Goal: Transaction & Acquisition: Purchase product/service

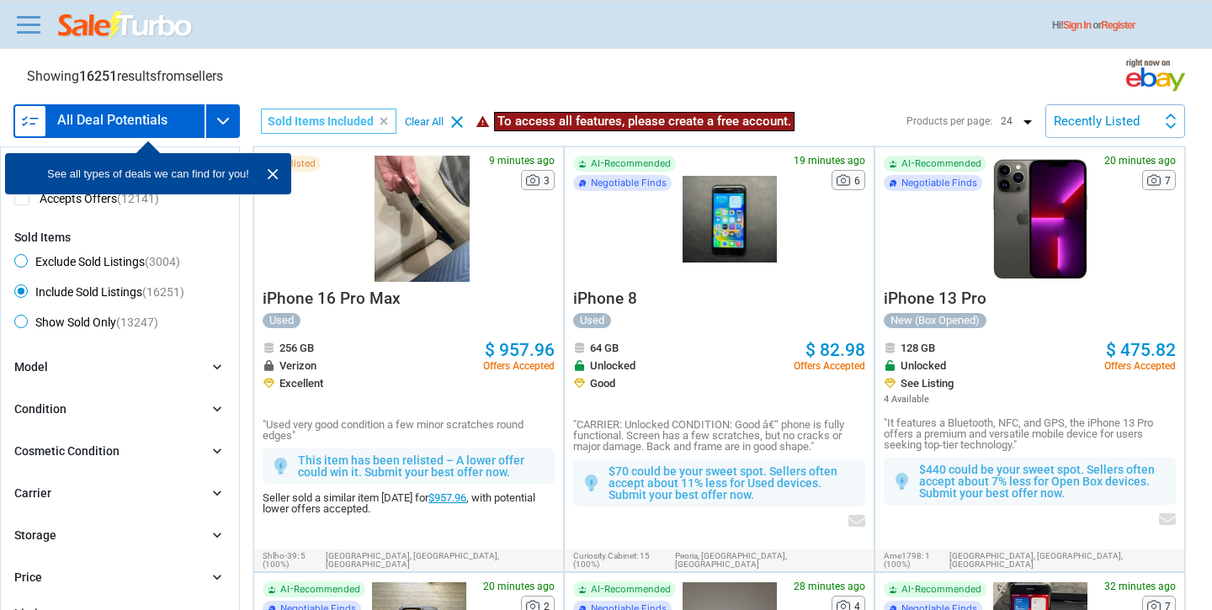
click at [265, 178] on img at bounding box center [273, 174] width 20 height 20
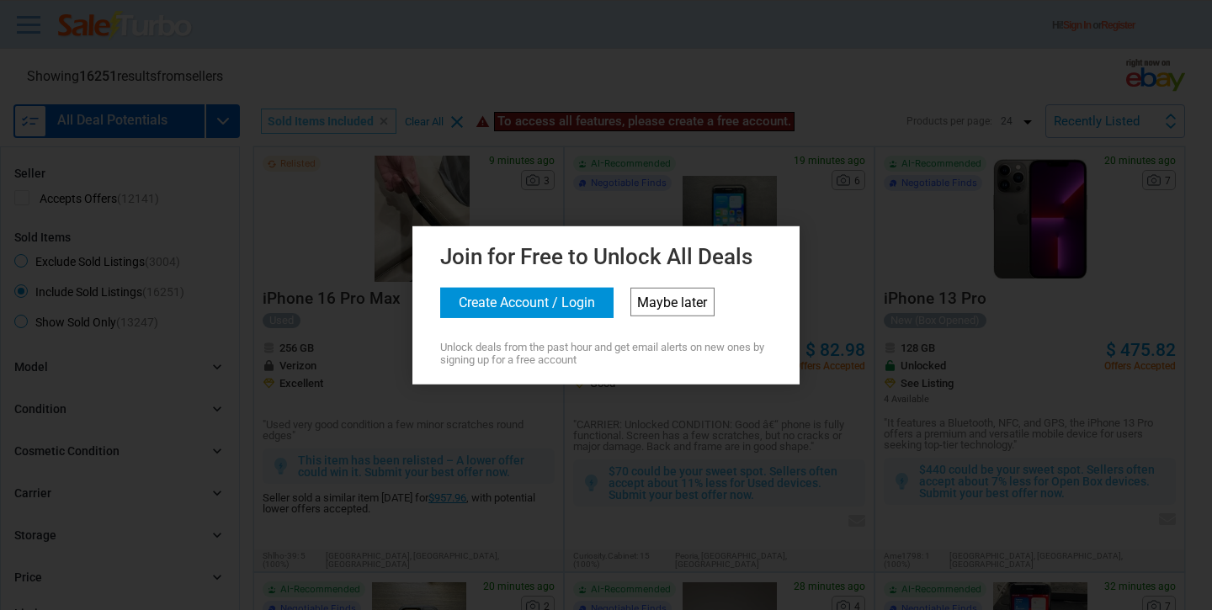
click at [679, 298] on link "Maybe later" at bounding box center [673, 301] width 84 height 29
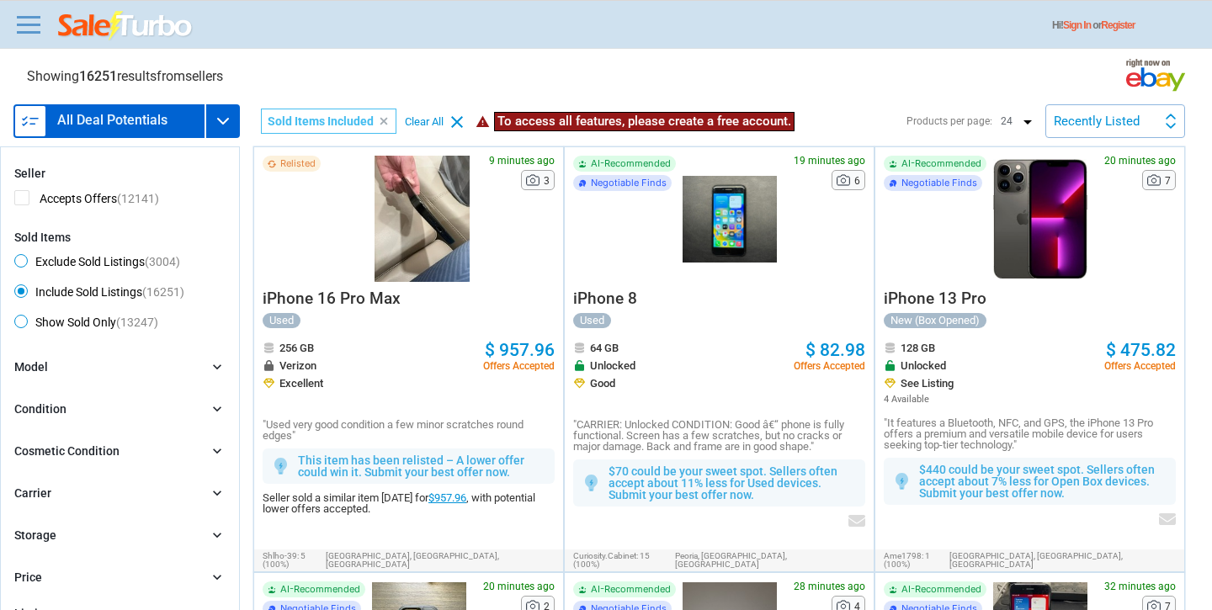
click at [63, 255] on span "Exclude Sold Listings (3004)" at bounding box center [97, 264] width 166 height 20
click at [25, 255] on input "Exclude Sold Listings (3004)" at bounding box center [19, 259] width 11 height 11
radio input "true"
click at [125, 358] on form "clear Seller Accepts Offers (2124) Sold Items Exclude Sold Listings (3004) Incl…" at bounding box center [119, 439] width 211 height 545
click at [200, 377] on div "Model chevron_right" at bounding box center [119, 368] width 211 height 19
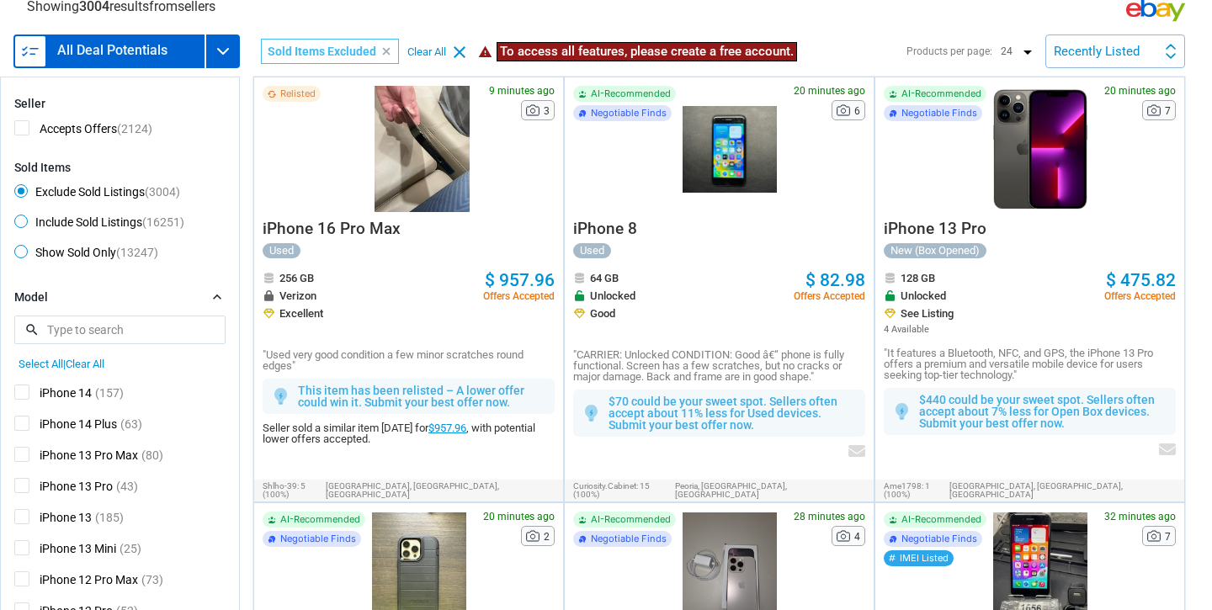
scroll to position [184, 0]
click at [22, 480] on span "iPhone 13 Pro" at bounding box center [63, 487] width 99 height 21
click at [22, 480] on input "iPhone 13 Pro" at bounding box center [19, 482] width 11 height 11
checkbox input "true"
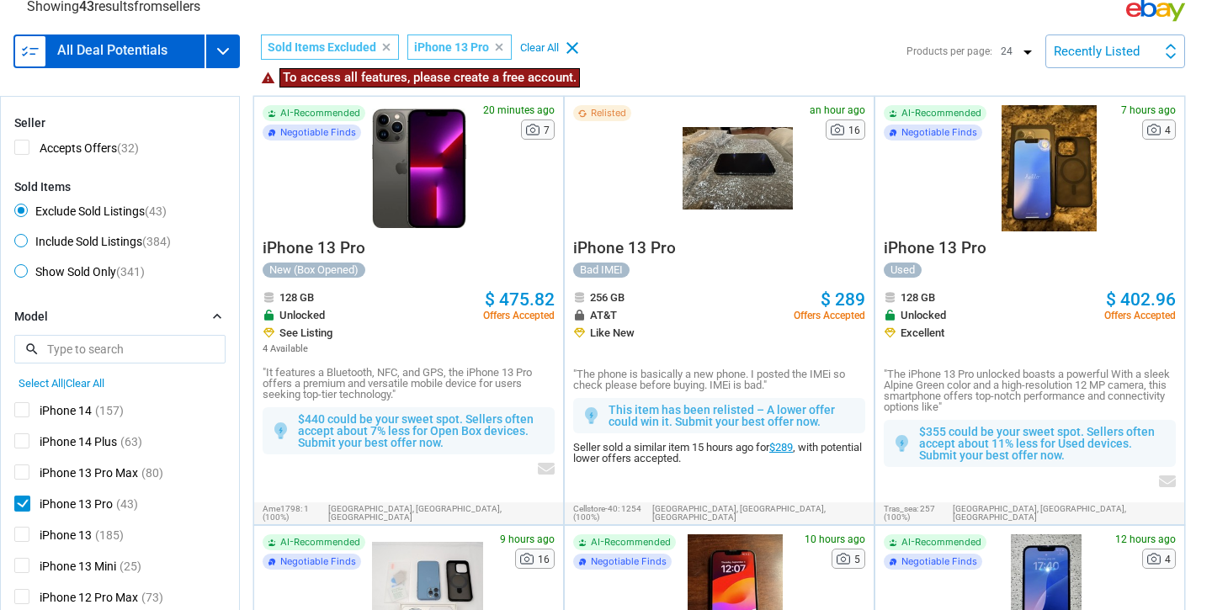
click at [24, 513] on span "iPhone 13 Pro" at bounding box center [63, 506] width 99 height 21
click at [24, 507] on input "iPhone 13 Pro" at bounding box center [19, 501] width 11 height 11
checkbox input "false"
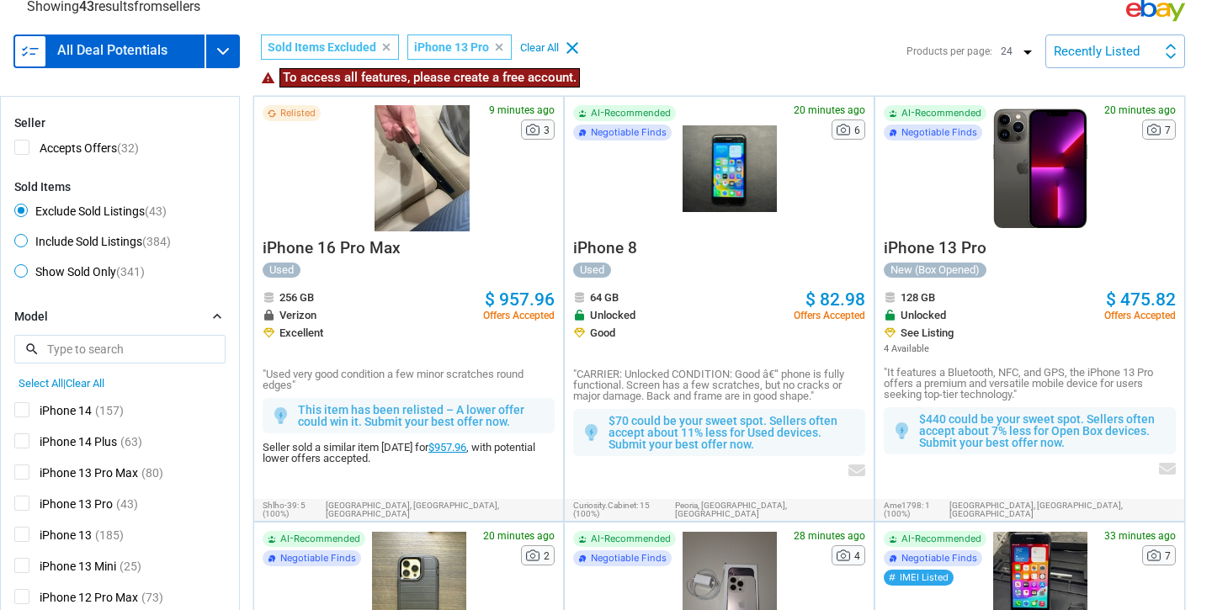
click at [26, 532] on div "iPhone 15 Pro Max (84) iPhone 15 Pro (84) iPhone 15 (124) iPhone 15 Plus (64) i…" at bounding box center [119, 524] width 211 height 269
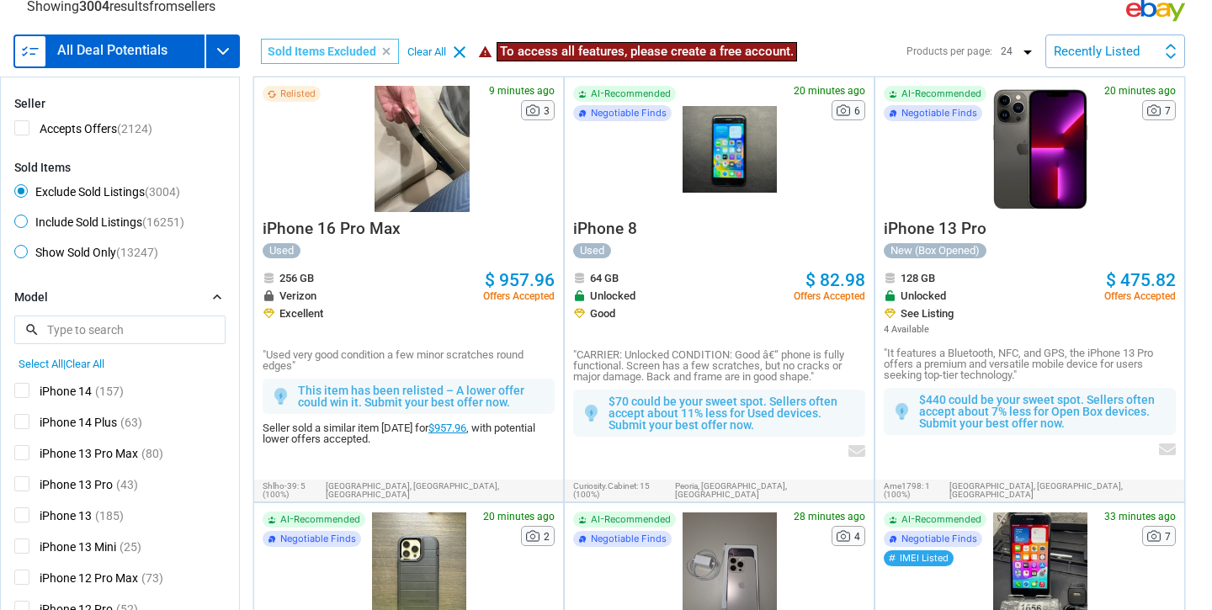
click at [25, 525] on span "iPhone 13" at bounding box center [52, 518] width 77 height 21
click at [25, 519] on input "iPhone 13" at bounding box center [19, 513] width 11 height 11
checkbox input "true"
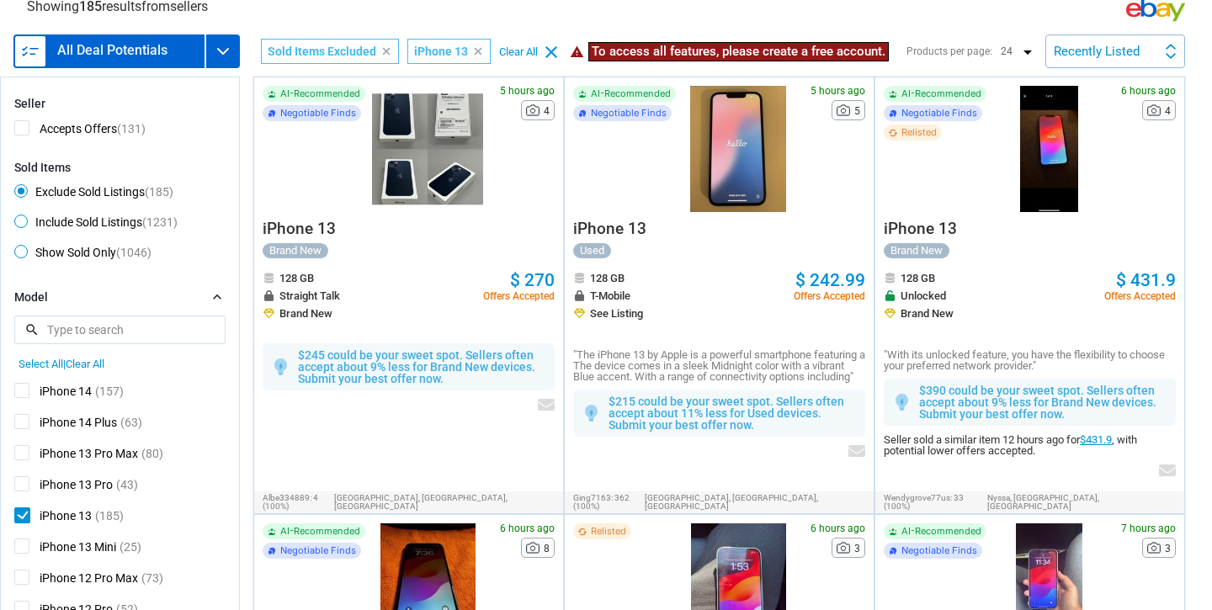
click at [197, 302] on div "Model chevron_right" at bounding box center [119, 298] width 211 height 19
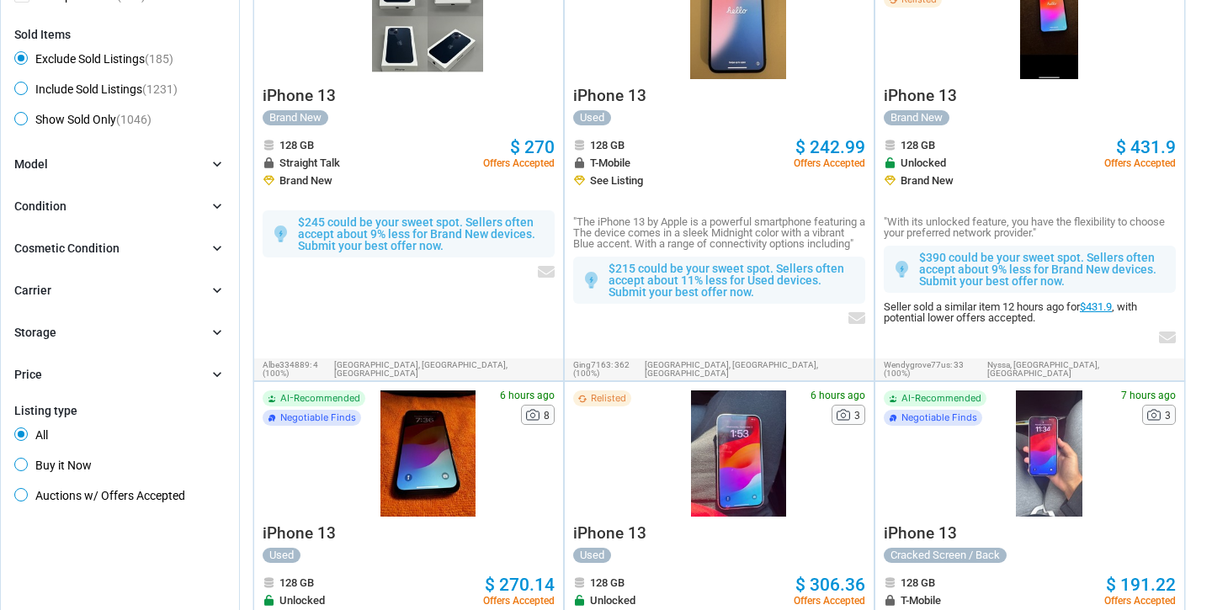
scroll to position [204, 0]
click at [68, 466] on span "Buy it Now" at bounding box center [52, 467] width 77 height 20
click at [25, 466] on input "Buy it Now" at bounding box center [19, 462] width 11 height 11
radio input "true"
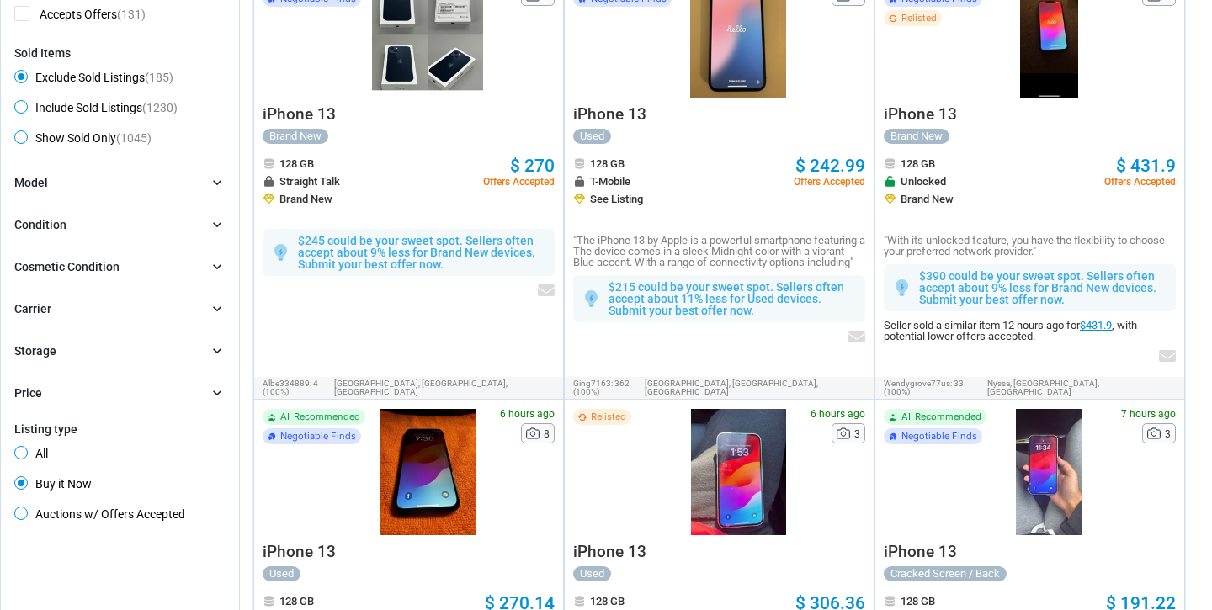
click at [96, 309] on div "Carrier chevron_right" at bounding box center [119, 310] width 211 height 19
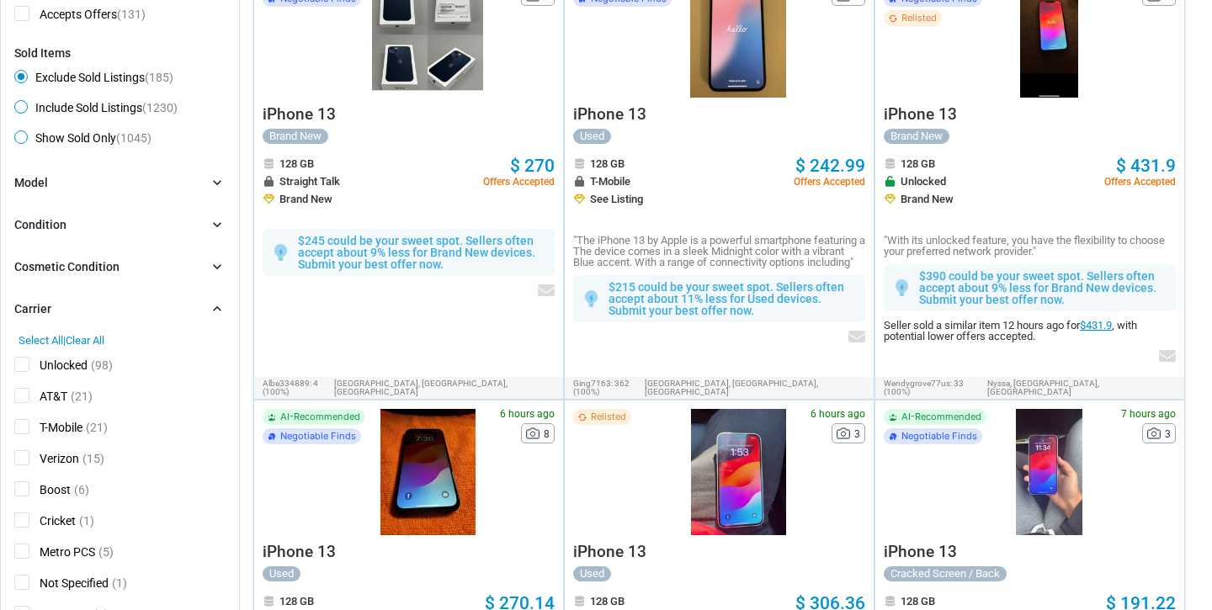
click at [82, 363] on span "Unlocked" at bounding box center [50, 367] width 73 height 21
click at [25, 363] on input "Unlocked" at bounding box center [19, 362] width 11 height 11
checkbox input "true"
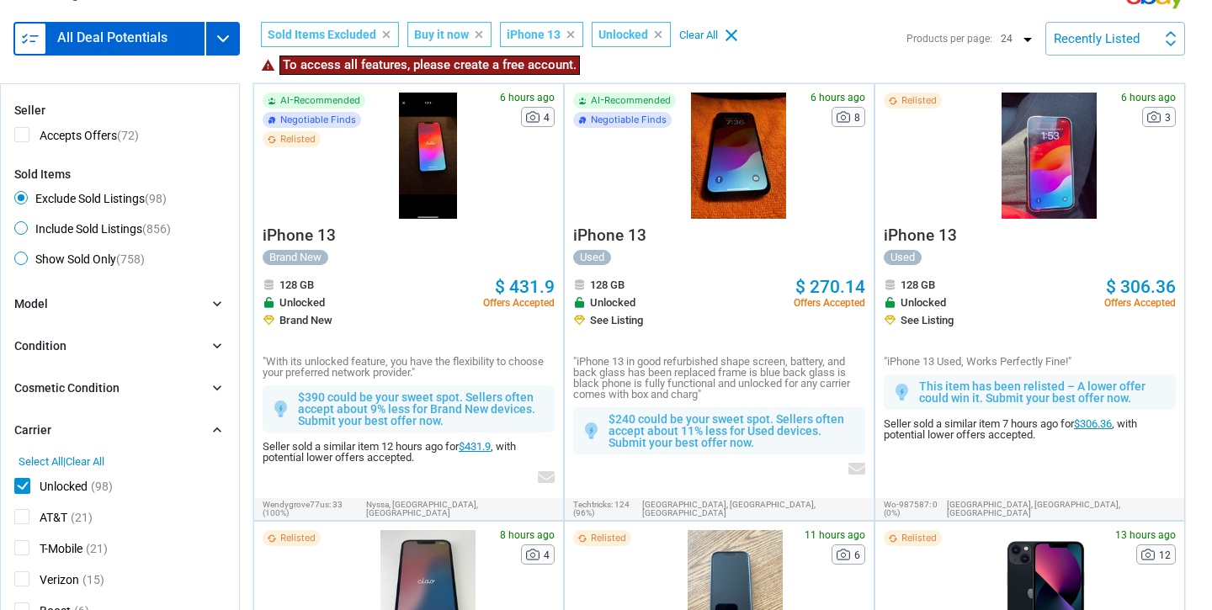
scroll to position [78, 0]
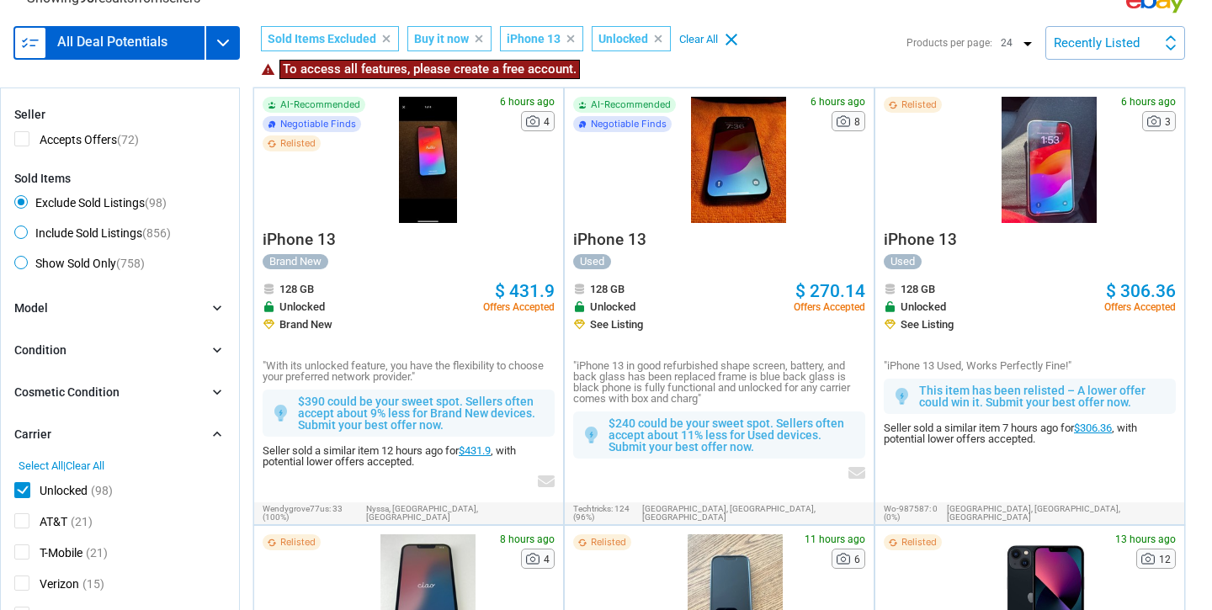
click at [1100, 55] on div "Recently Listed Recently Listed Price (L) Price Drop Time" at bounding box center [1116, 43] width 140 height 34
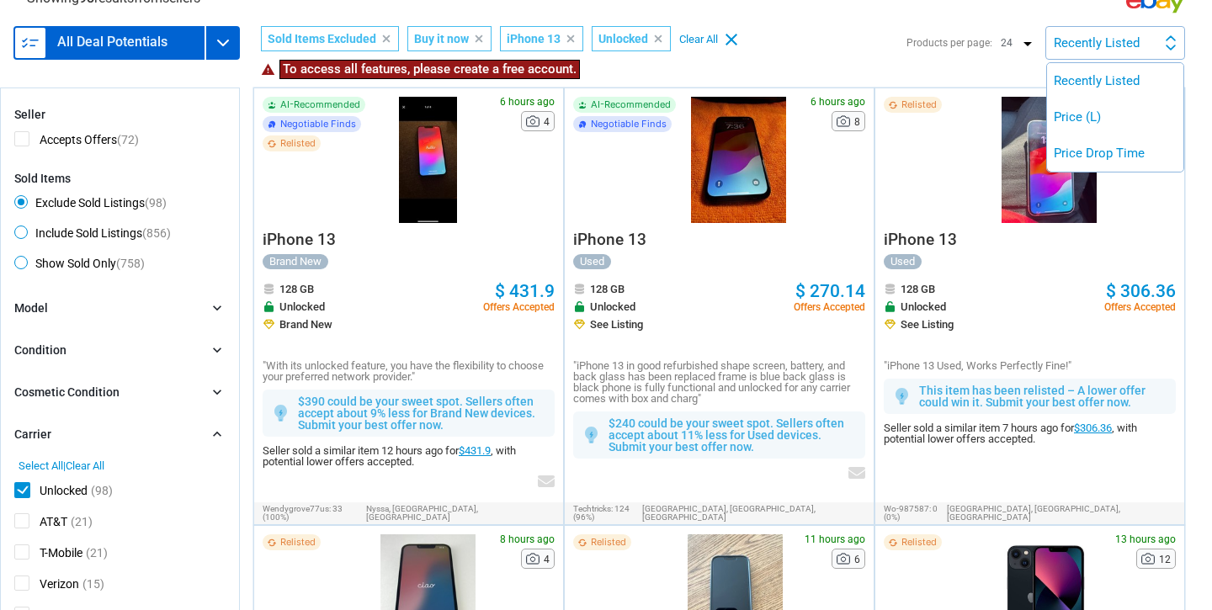
click at [1015, 47] on div at bounding box center [606, 305] width 1212 height 610
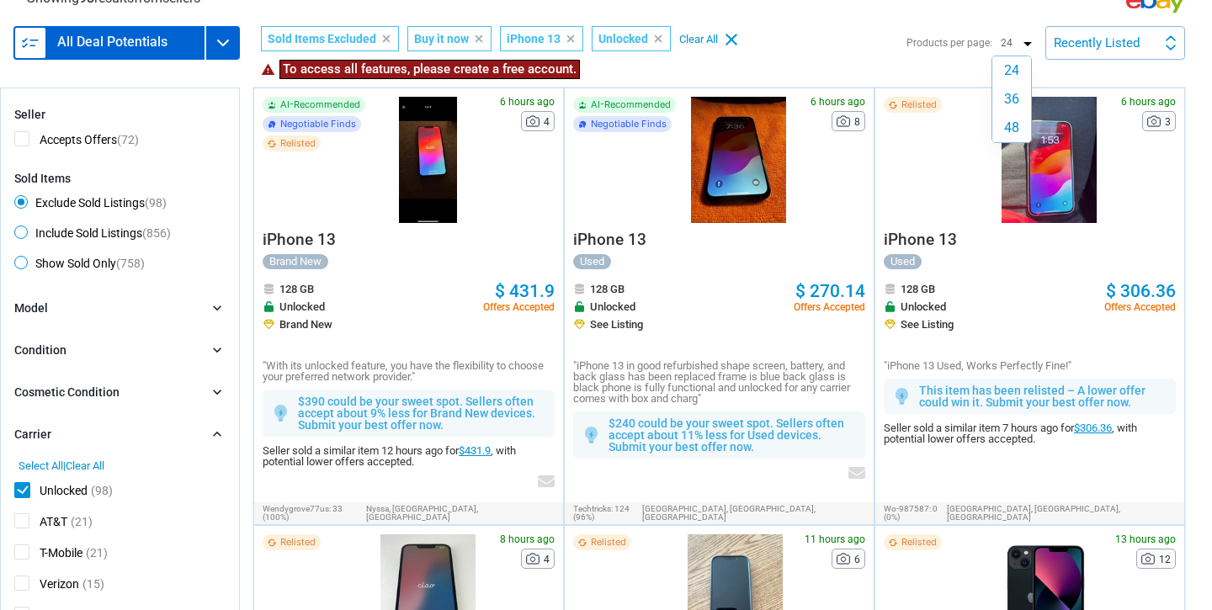
click at [1019, 45] on p "24" at bounding box center [1014, 43] width 34 height 20
click at [1019, 133] on label "48" at bounding box center [1012, 128] width 39 height 29
click at [0, 0] on input "48" at bounding box center [0, 0] width 0 height 0
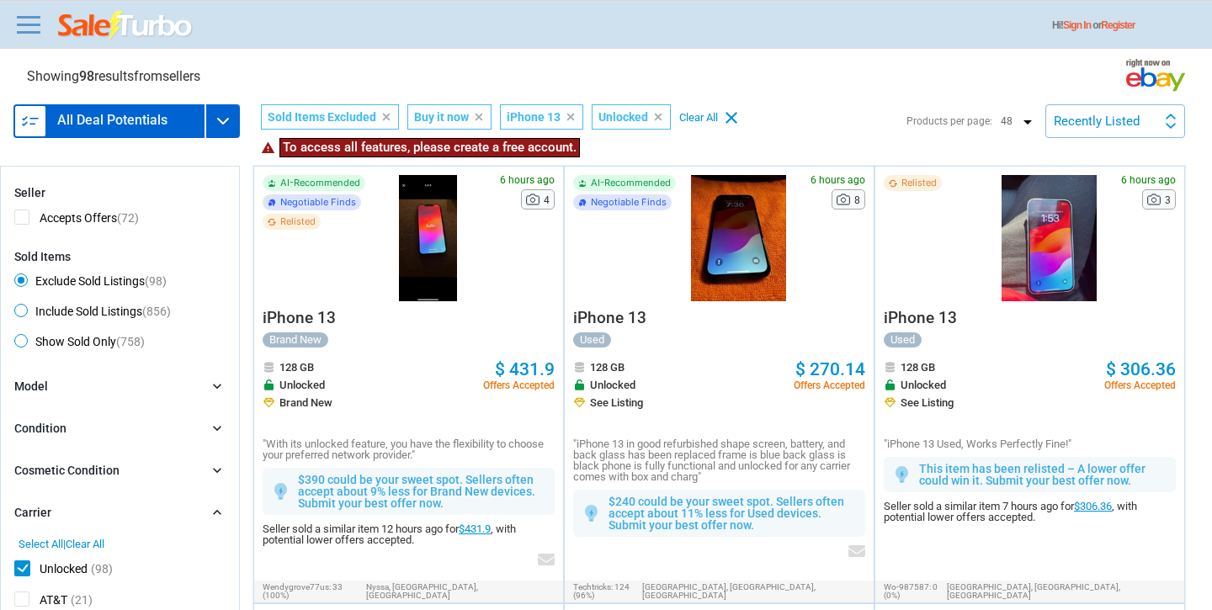
click at [1087, 119] on div "Recently Listed" at bounding box center [1097, 121] width 86 height 13
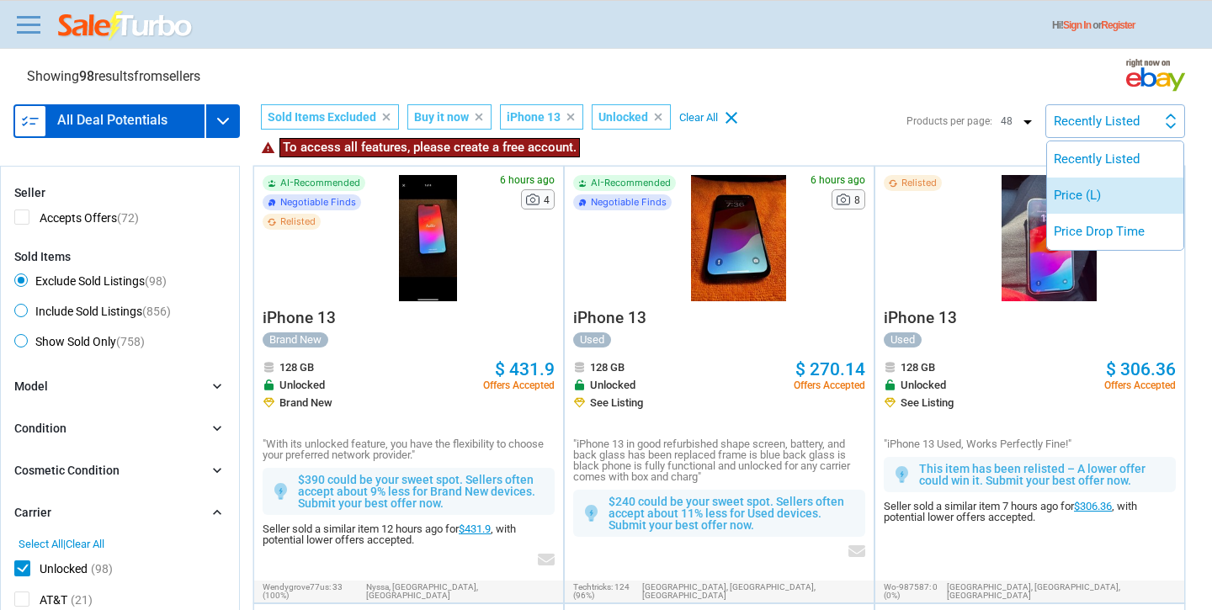
click at [1089, 202] on li "Price (L)" at bounding box center [1115, 196] width 136 height 36
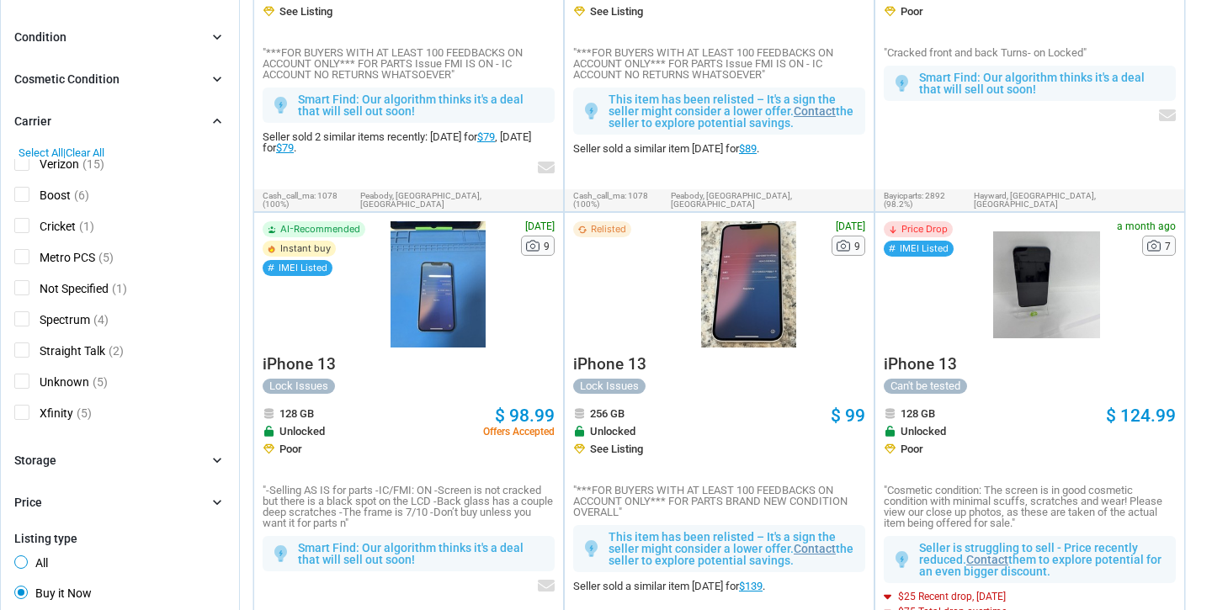
scroll to position [317, 0]
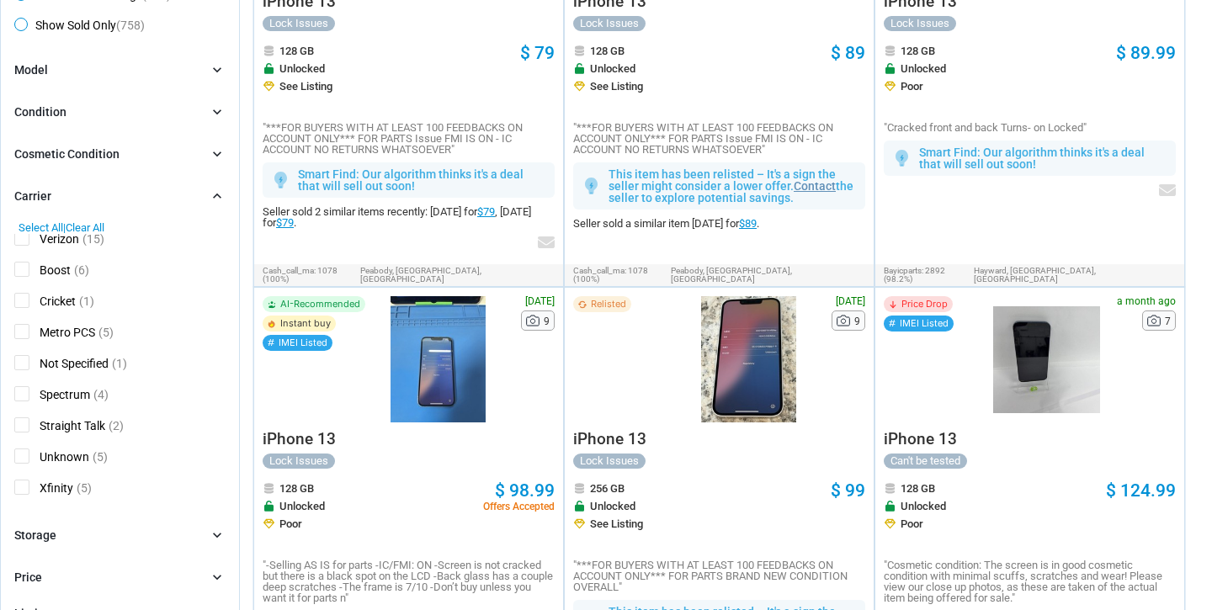
click at [77, 118] on div "Condition chevron_right" at bounding box center [119, 113] width 211 height 19
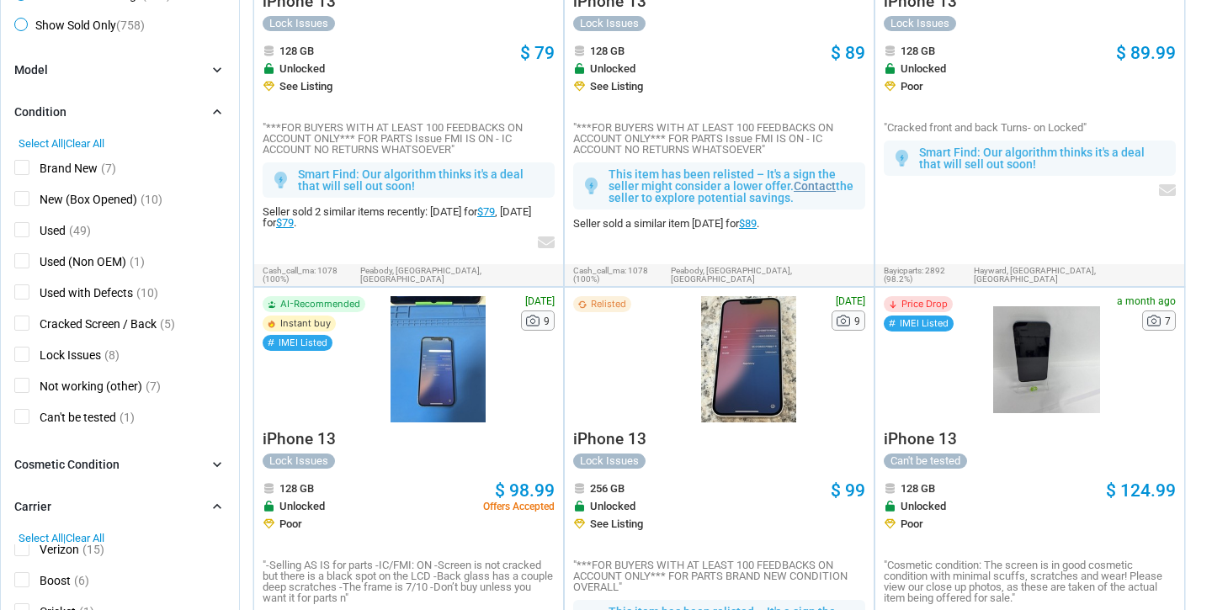
click at [32, 232] on span "Used" at bounding box center [39, 232] width 51 height 21
click at [25, 232] on input "Used" at bounding box center [19, 227] width 11 height 11
checkbox input "true"
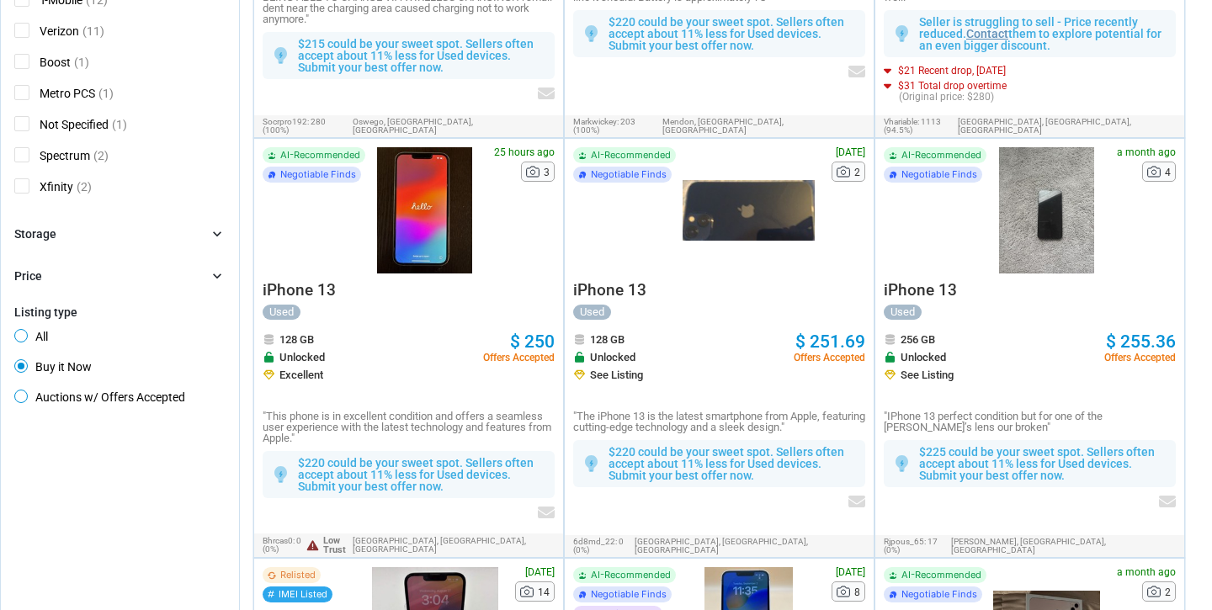
scroll to position [926, 0]
